Goal: Task Accomplishment & Management: Manage account settings

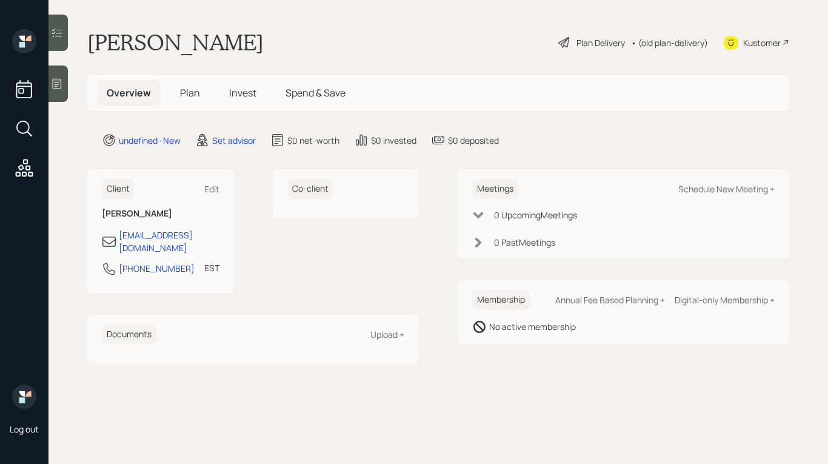
click at [60, 84] on icon at bounding box center [57, 84] width 12 height 12
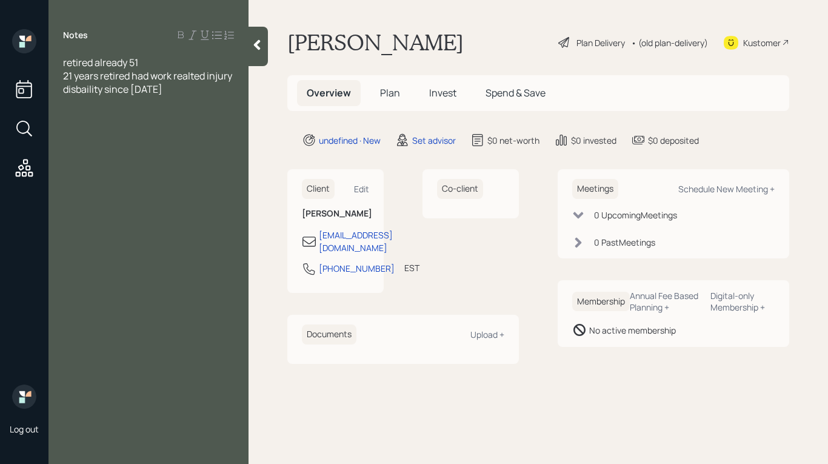
click at [164, 92] on div "disbaility since [DATE]" at bounding box center [148, 88] width 171 height 13
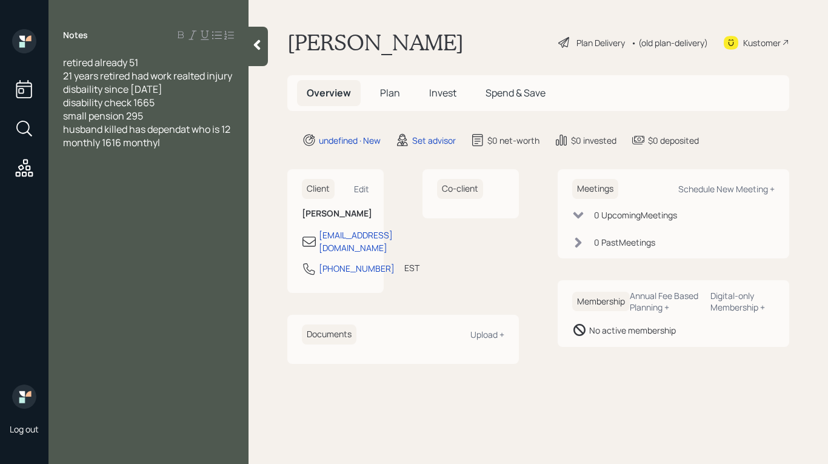
click at [190, 146] on div "monthly 1616 monthyl" at bounding box center [148, 142] width 171 height 13
drag, startPoint x: 130, startPoint y: 132, endPoint x: 185, endPoint y: 128, distance: 55.9
click at [130, 132] on span "husband killed has dependat who is 12" at bounding box center [146, 128] width 167 height 13
click at [195, 165] on div at bounding box center [148, 168] width 171 height 13
click at [232, 170] on div "1588 biweekly related ot husband" at bounding box center [148, 168] width 171 height 13
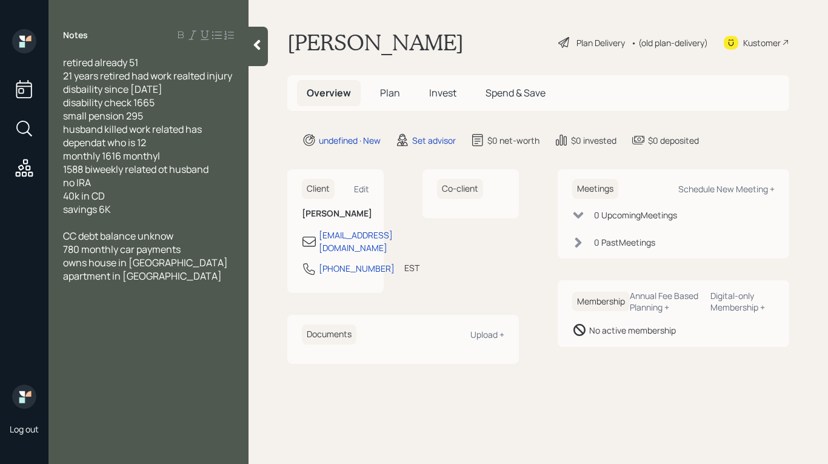
click at [170, 275] on div "apartment in [GEOGRAPHIC_DATA]" at bounding box center [148, 275] width 171 height 13
click at [156, 262] on div "owns house in [GEOGRAPHIC_DATA]" at bounding box center [148, 262] width 171 height 13
click at [158, 290] on div "apartment in [GEOGRAPHIC_DATA]" at bounding box center [148, 288] width 171 height 13
click at [173, 290] on span "apartment in [GEOGRAPHIC_DATA] 980 kinds reside" at bounding box center [143, 295] width 161 height 27
click at [221, 291] on div "apartment in [GEOGRAPHIC_DATA] 980 kids reside" at bounding box center [148, 295] width 171 height 27
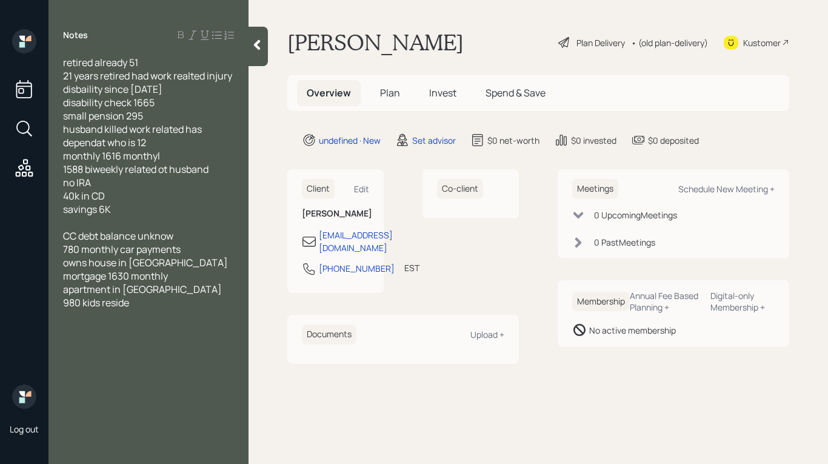
click at [68, 235] on span "CC debt balance unknow" at bounding box center [118, 235] width 110 height 13
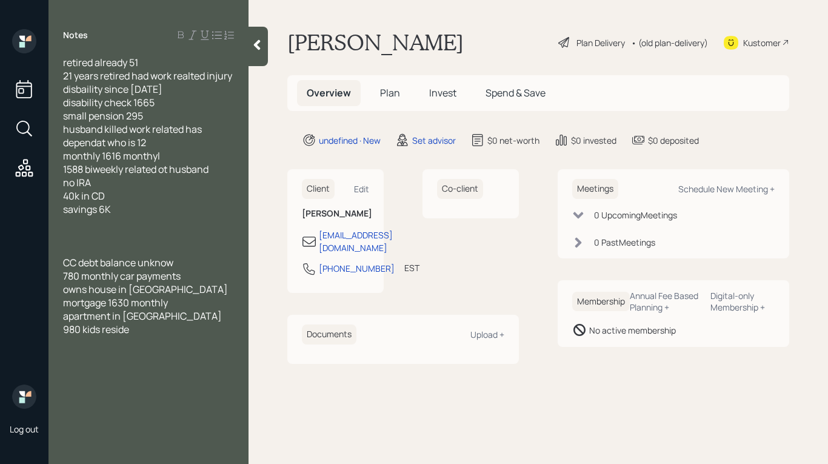
click at [67, 221] on div at bounding box center [148, 222] width 171 height 13
click at [763, 189] on div "Schedule New Meeting +" at bounding box center [726, 189] width 96 height 12
select select "round-[PERSON_NAME]"
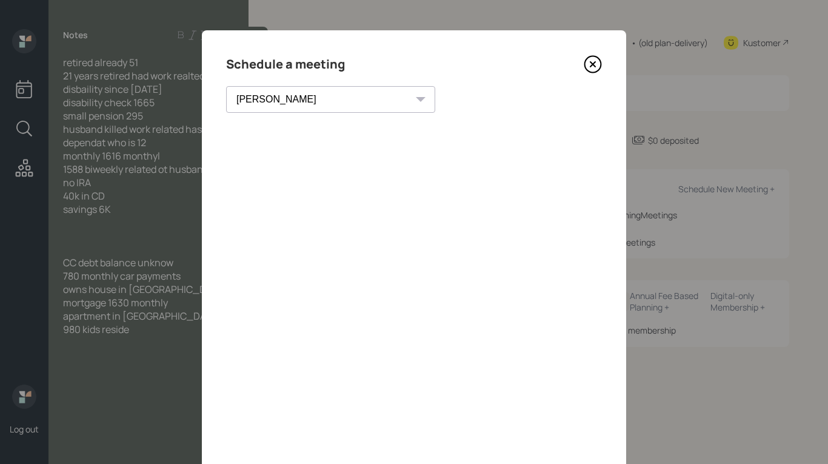
click at [591, 68] on icon at bounding box center [593, 64] width 18 height 18
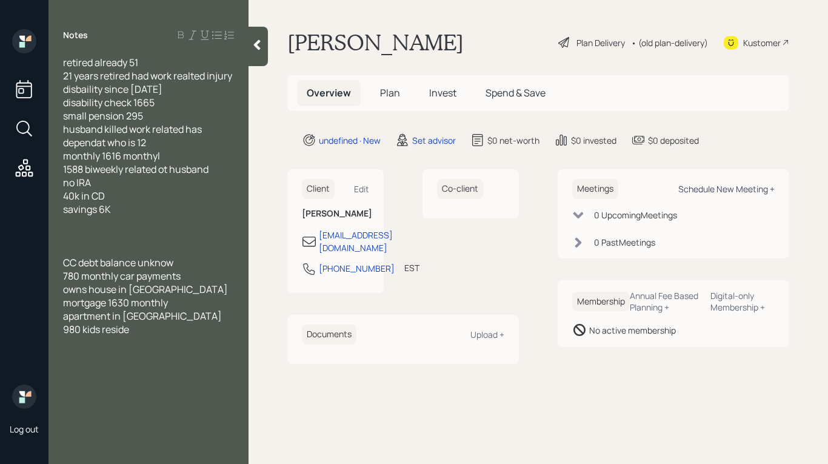
click at [719, 187] on div "Schedule New Meeting +" at bounding box center [726, 189] width 96 height 12
select select "round-[PERSON_NAME]"
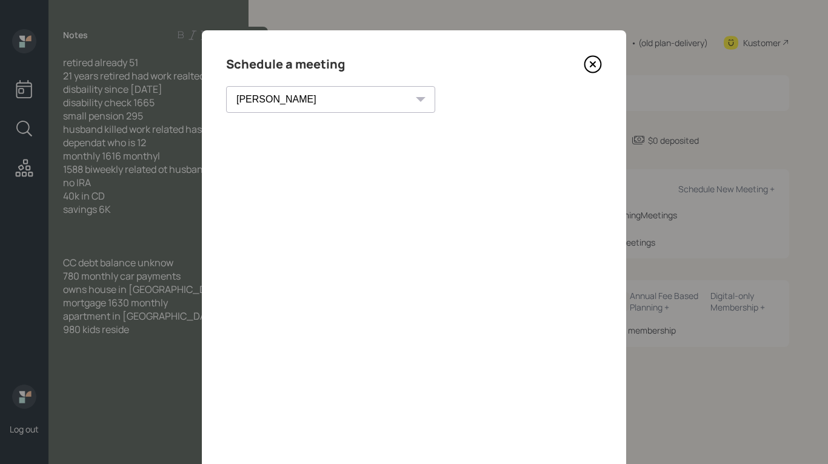
click at [591, 65] on icon at bounding box center [593, 64] width 18 height 18
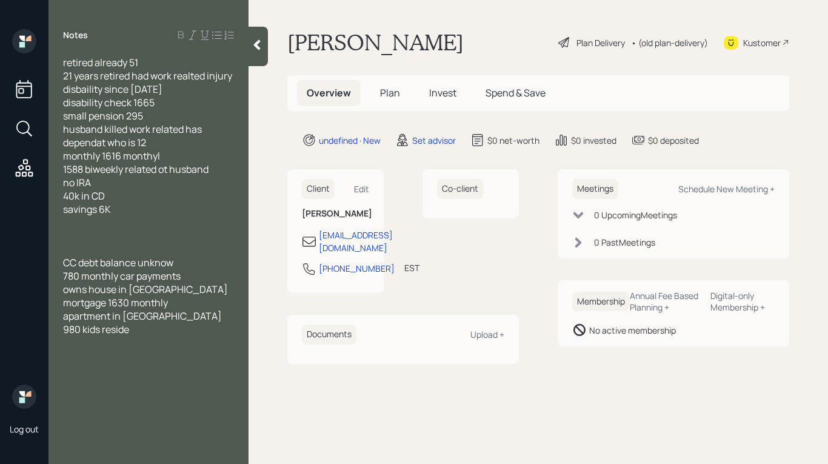
click at [96, 65] on span "retired already 51" at bounding box center [100, 62] width 75 height 13
click at [178, 52] on div "Notes already retired 51 21 years retired had work realted injury disbaility si…" at bounding box center [148, 239] width 200 height 420
click at [172, 61] on div "already retired 51" at bounding box center [148, 62] width 171 height 13
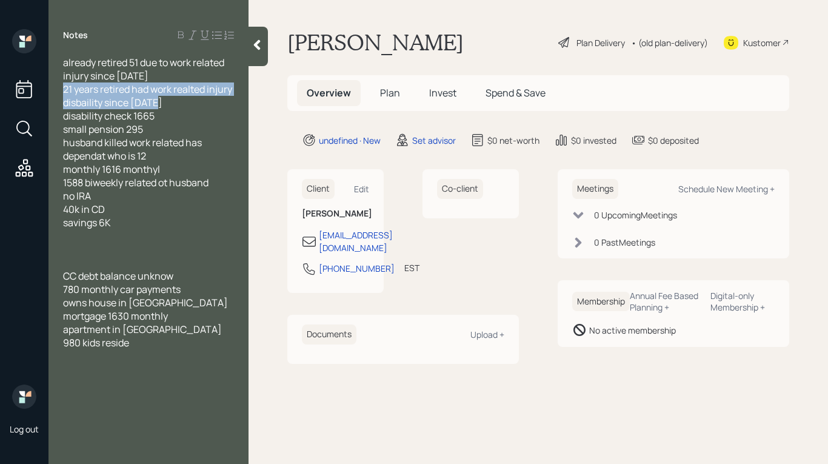
drag, startPoint x: 162, startPoint y: 102, endPoint x: 59, endPoint y: 92, distance: 102.9
click at [59, 92] on div "already retired 51 due to work related injury since [DATE] 21 years retired had…" at bounding box center [148, 209] width 200 height 307
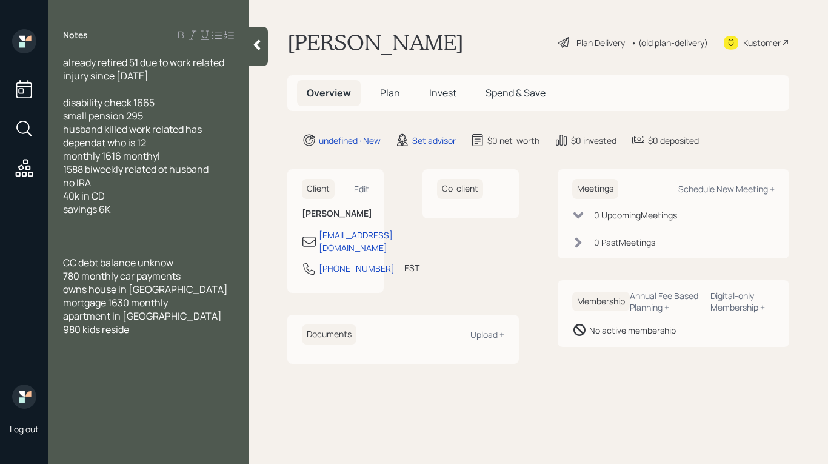
click at [62, 103] on div "already retired 51 due to work related injury since [DATE] disability check 166…" at bounding box center [148, 202] width 200 height 293
click at [64, 104] on span "disability check 1665" at bounding box center [109, 102] width 92 height 13
click at [66, 105] on span "monthly disability check 1665" at bounding box center [128, 102] width 130 height 13
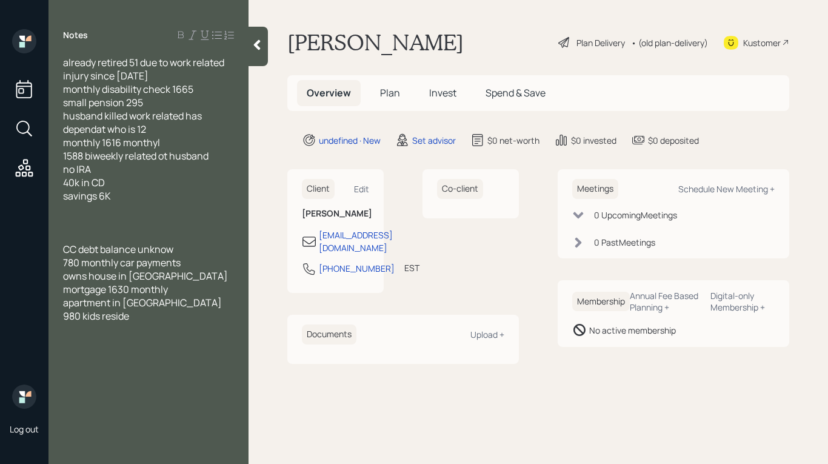
click at [168, 101] on div "small pension 295" at bounding box center [148, 102] width 171 height 13
click at [187, 116] on span "husband killed work related has dependat who is 12" at bounding box center [133, 122] width 141 height 27
drag, startPoint x: 187, startPoint y: 145, endPoint x: 125, endPoint y: 145, distance: 61.8
click at [125, 145] on div "monthly 1616 monthyl" at bounding box center [148, 142] width 171 height 13
click at [101, 144] on span "monthly 1616" at bounding box center [92, 142] width 58 height 13
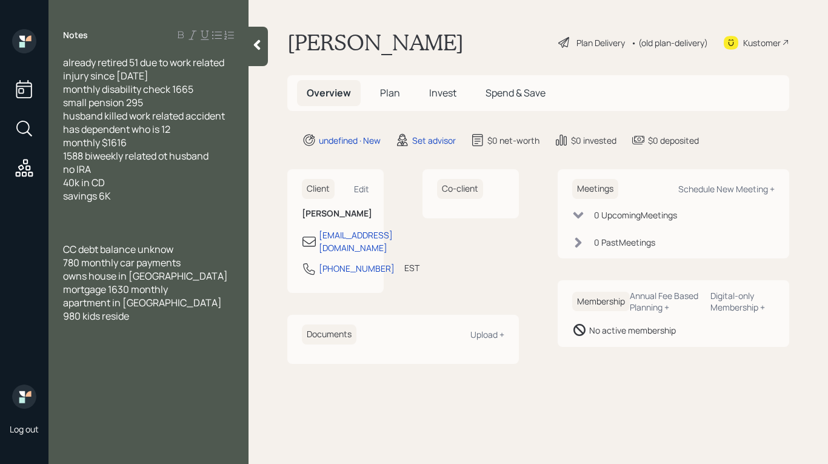
click at [231, 116] on div "husband killed work related accident has dependent who is 12" at bounding box center [148, 122] width 171 height 27
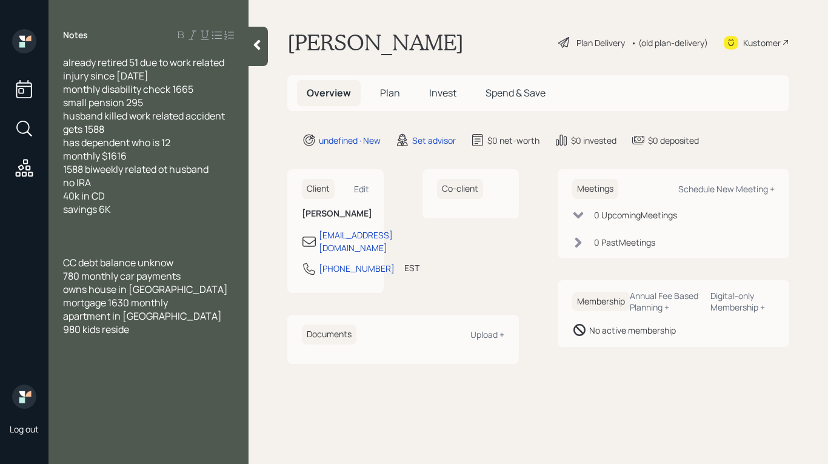
click at [230, 116] on div "husband killed work related accident gets 1588" at bounding box center [148, 122] width 171 height 27
click at [145, 130] on div "husband killed work related accident -gets 1588" at bounding box center [148, 122] width 171 height 27
drag, startPoint x: 222, startPoint y: 168, endPoint x: 53, endPoint y: 170, distance: 169.7
click at [53, 170] on div "already retired 51 due to work related injury since [DATE] monthly disability c…" at bounding box center [148, 202] width 200 height 293
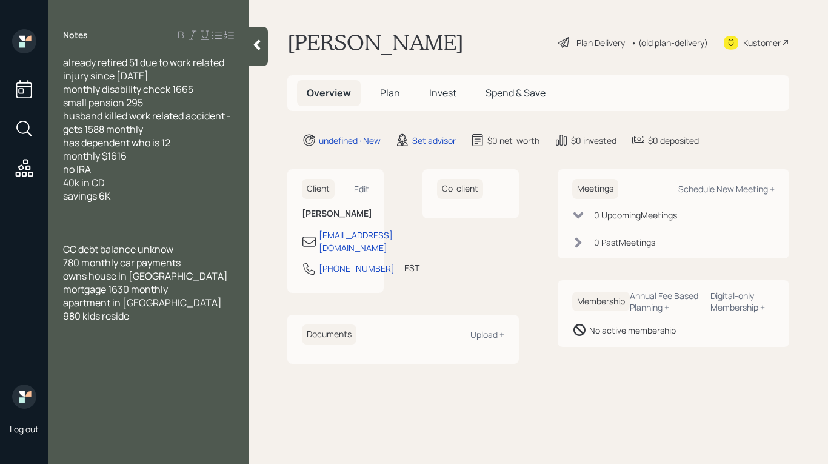
click at [64, 62] on span "already retired 51 due to work related injury since [DATE]" at bounding box center [144, 69] width 163 height 27
drag, startPoint x: 67, startPoint y: 88, endPoint x: 81, endPoint y: 88, distance: 13.3
click at [66, 88] on span "monthly disability check 1665" at bounding box center [128, 88] width 130 height 13
click at [67, 102] on span "small pension 295" at bounding box center [103, 102] width 80 height 13
click at [65, 118] on span "husband killed work related accident -gets 1588 monthly" at bounding box center [147, 122] width 168 height 27
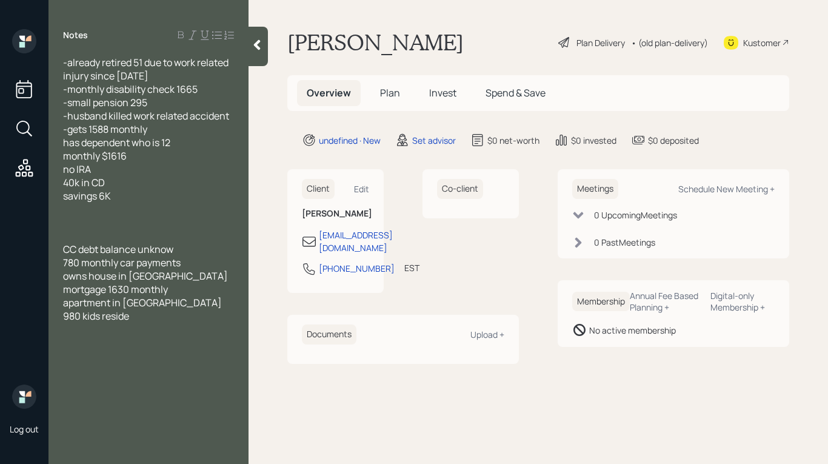
click at [65, 144] on span "has dependent who is 12" at bounding box center [116, 142] width 107 height 13
click at [205, 144] on div "-has dependent who is 12" at bounding box center [148, 142] width 171 height 13
click at [64, 156] on span "monthly $1616" at bounding box center [95, 155] width 64 height 13
drag, startPoint x: 102, startPoint y: 159, endPoint x: 56, endPoint y: 161, distance: 46.1
click at [56, 161] on div "-already retired 51 due to work related injury since [DATE] -monthly disability…" at bounding box center [148, 196] width 200 height 280
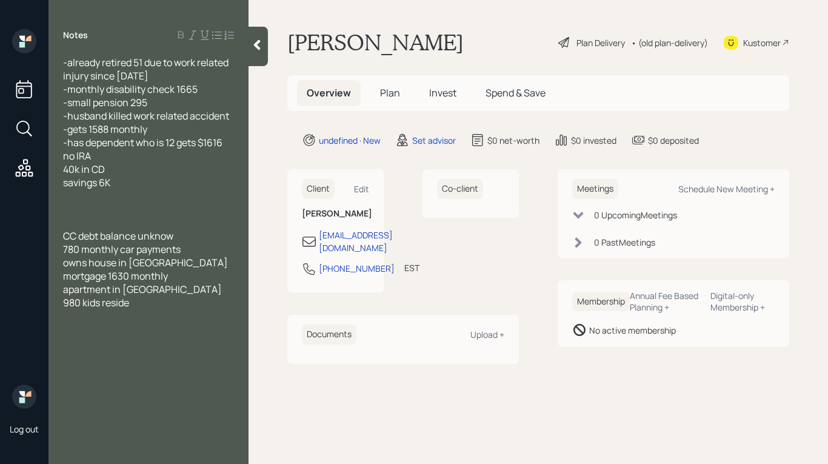
click at [241, 144] on div "-already retired 51 due to work related injury since [DATE] -monthly disability…" at bounding box center [148, 189] width 200 height 267
click at [228, 143] on div "-has dependent who is 12 gets $1616" at bounding box center [148, 142] width 171 height 13
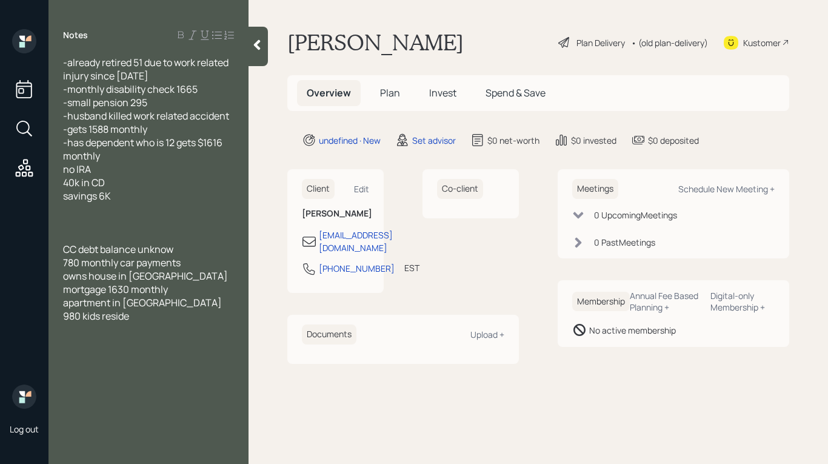
drag, startPoint x: 65, startPoint y: 173, endPoint x: 135, endPoint y: 151, distance: 73.6
click at [65, 173] on span "no IRA" at bounding box center [77, 168] width 28 height 13
click at [63, 183] on span "40k in CD" at bounding box center [84, 182] width 42 height 13
click at [67, 196] on span "savings 6K" at bounding box center [87, 195] width 48 height 13
click at [67, 250] on span "CC debt balance unknow" at bounding box center [118, 248] width 110 height 13
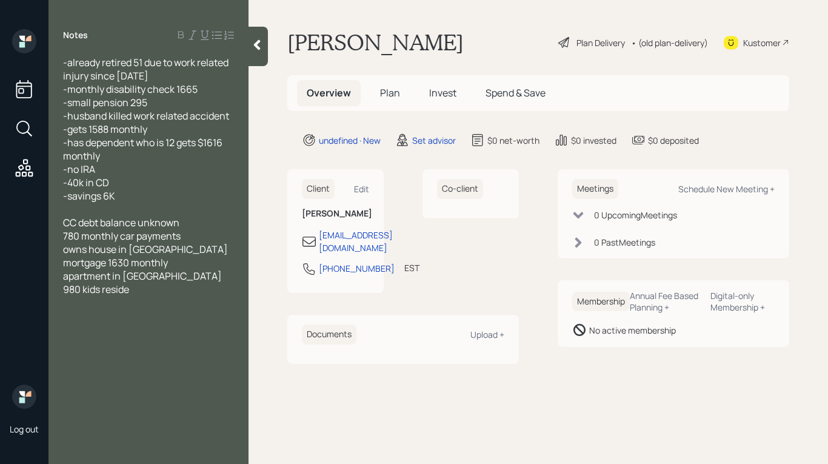
click at [68, 224] on span "CC debt balance unknown" at bounding box center [121, 222] width 116 height 13
click at [65, 234] on span "780 monthly car payments" at bounding box center [122, 235] width 118 height 13
click at [163, 277] on span "apartment in [GEOGRAPHIC_DATA] 980 kids reside" at bounding box center [143, 282] width 161 height 27
click at [68, 275] on span "apartment in [GEOGRAPHIC_DATA] 980 where kids reside" at bounding box center [143, 282] width 161 height 27
click at [64, 250] on span "owns house in [GEOGRAPHIC_DATA] mortgage 1630 monthly" at bounding box center [146, 255] width 167 height 27
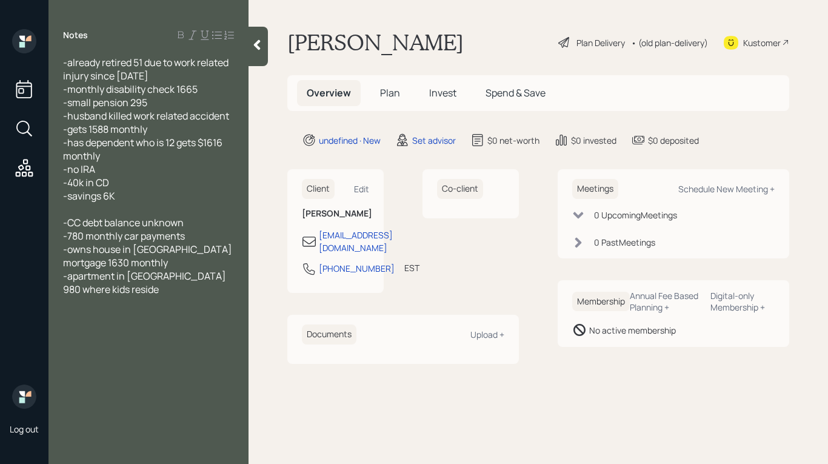
click at [148, 302] on div at bounding box center [148, 302] width 171 height 13
click at [136, 316] on div "concerns:" at bounding box center [148, 315] width 171 height 13
click at [257, 53] on div at bounding box center [258, 46] width 19 height 39
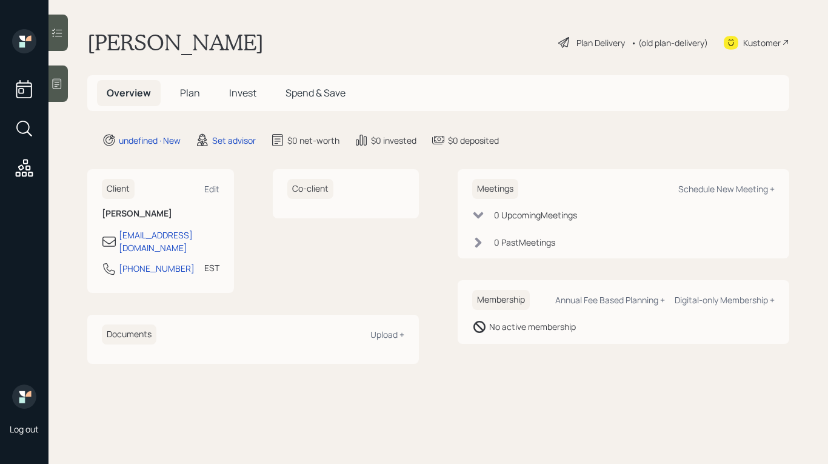
click at [64, 88] on div at bounding box center [57, 83] width 19 height 36
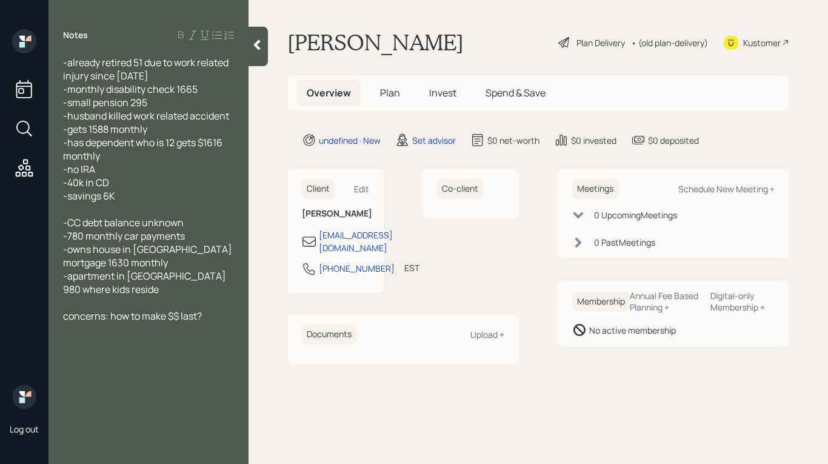
drag, startPoint x: 194, startPoint y: 277, endPoint x: 236, endPoint y: 272, distance: 42.7
click at [194, 277] on span "-CC debt balance unknown -780 monthly car payments -owns house in [GEOGRAPHIC_D…" at bounding box center [148, 256] width 171 height 80
click at [187, 342] on div "Notes -already retired 51 due to work related injury since [DATE] -monthly disa…" at bounding box center [148, 239] width 200 height 420
click at [267, 39] on div at bounding box center [258, 46] width 19 height 39
